Goal: Task Accomplishment & Management: Use online tool/utility

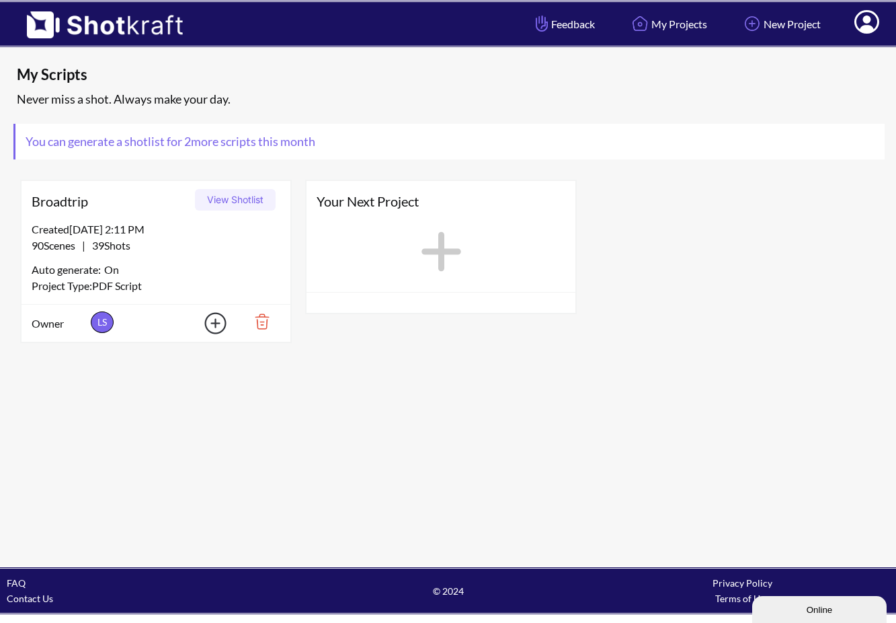
click at [431, 233] on icon at bounding box center [441, 251] width 54 height 61
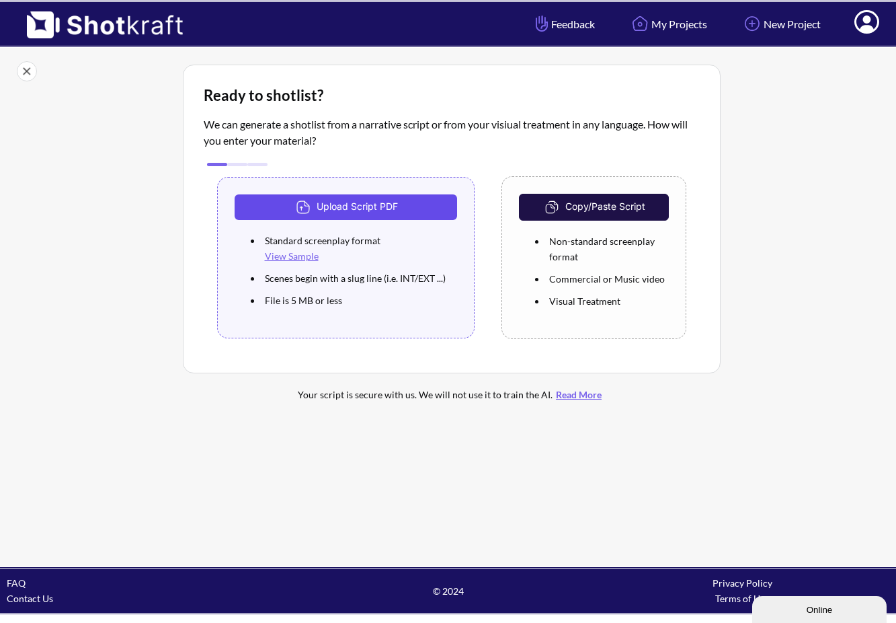
click at [344, 205] on button "Upload Script PDF" at bounding box center [346, 207] width 223 height 26
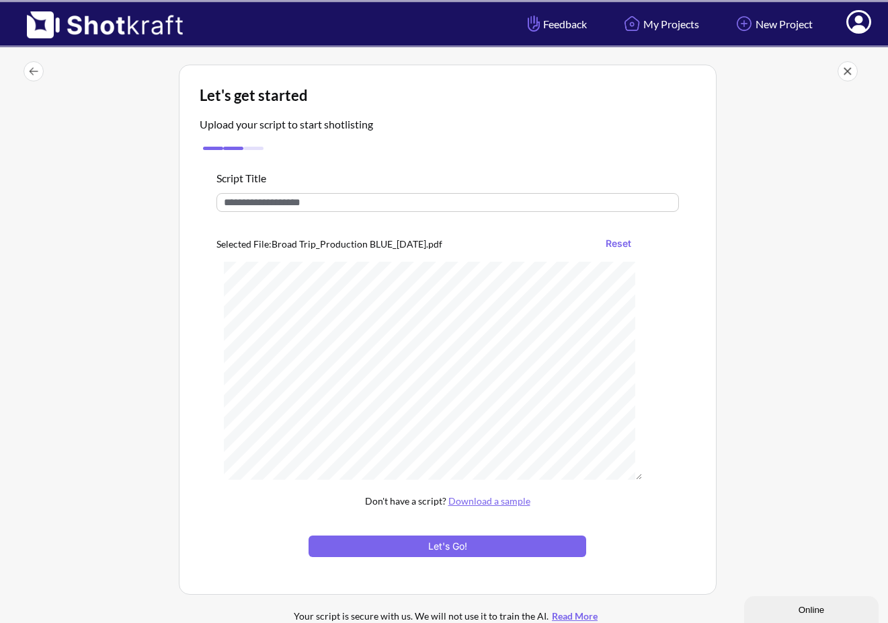
click at [293, 196] on input "text" at bounding box center [448, 202] width 463 height 19
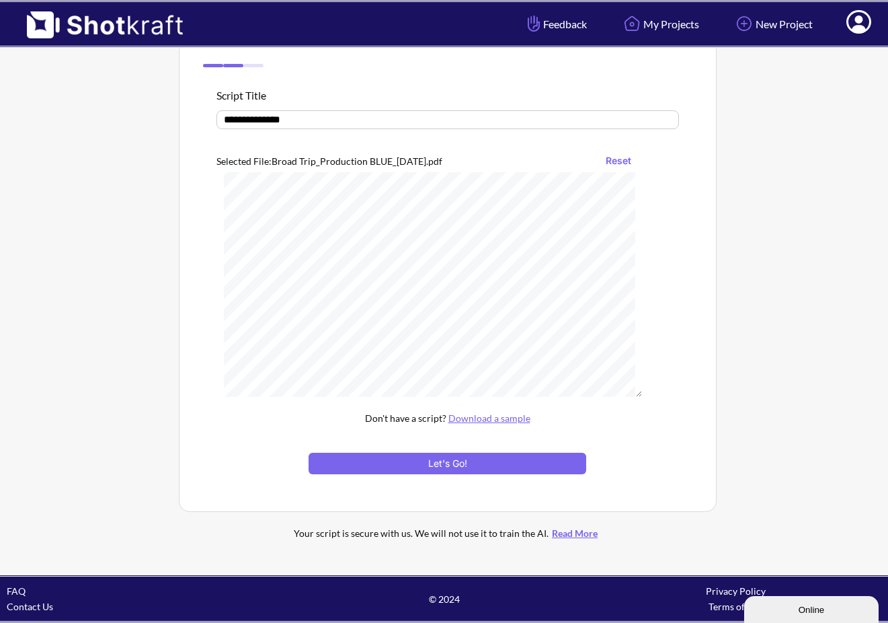
scroll to position [2021, 0]
type input "**********"
click at [480, 450] on div at bounding box center [448, 445] width 463 height 14
click at [476, 463] on button "Let's Go!" at bounding box center [447, 464] width 277 height 22
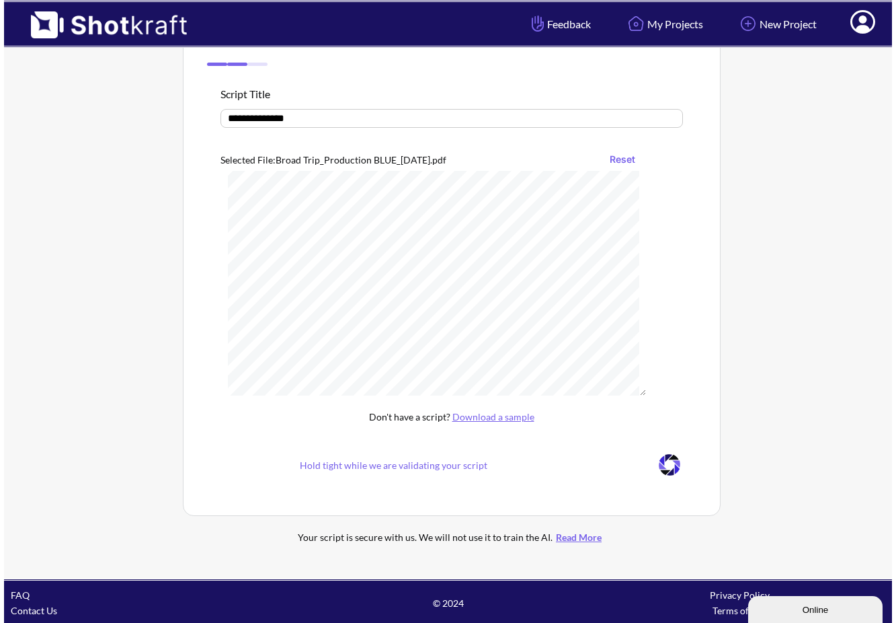
scroll to position [0, 0]
